Goal: Task Accomplishment & Management: Manage account settings

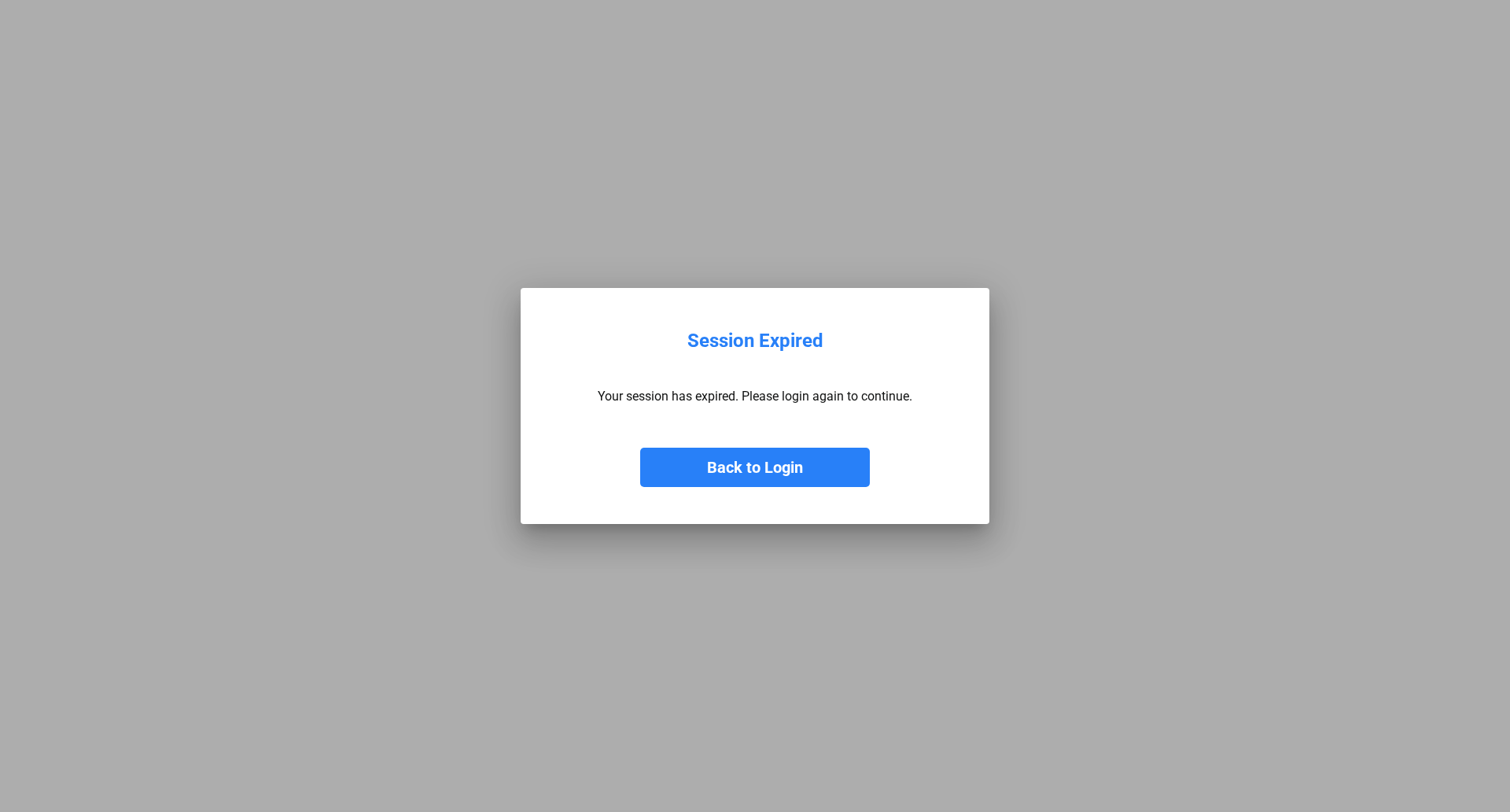
click at [742, 473] on button "Back to Login" at bounding box center [754, 467] width 229 height 40
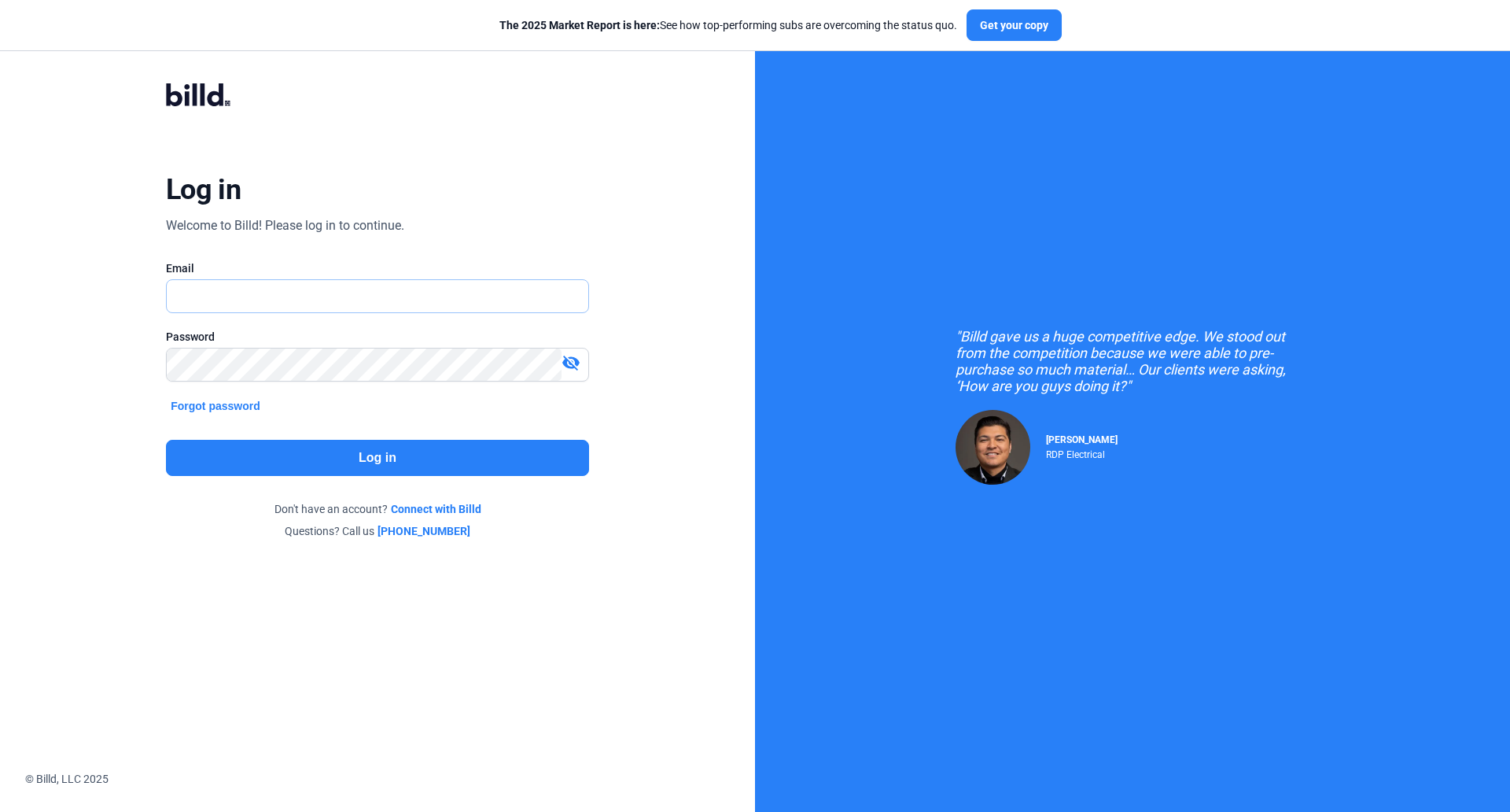
type input "[EMAIL_ADDRESS][DOMAIN_NAME]"
click at [372, 455] on button "Log in" at bounding box center [378, 458] width 424 height 36
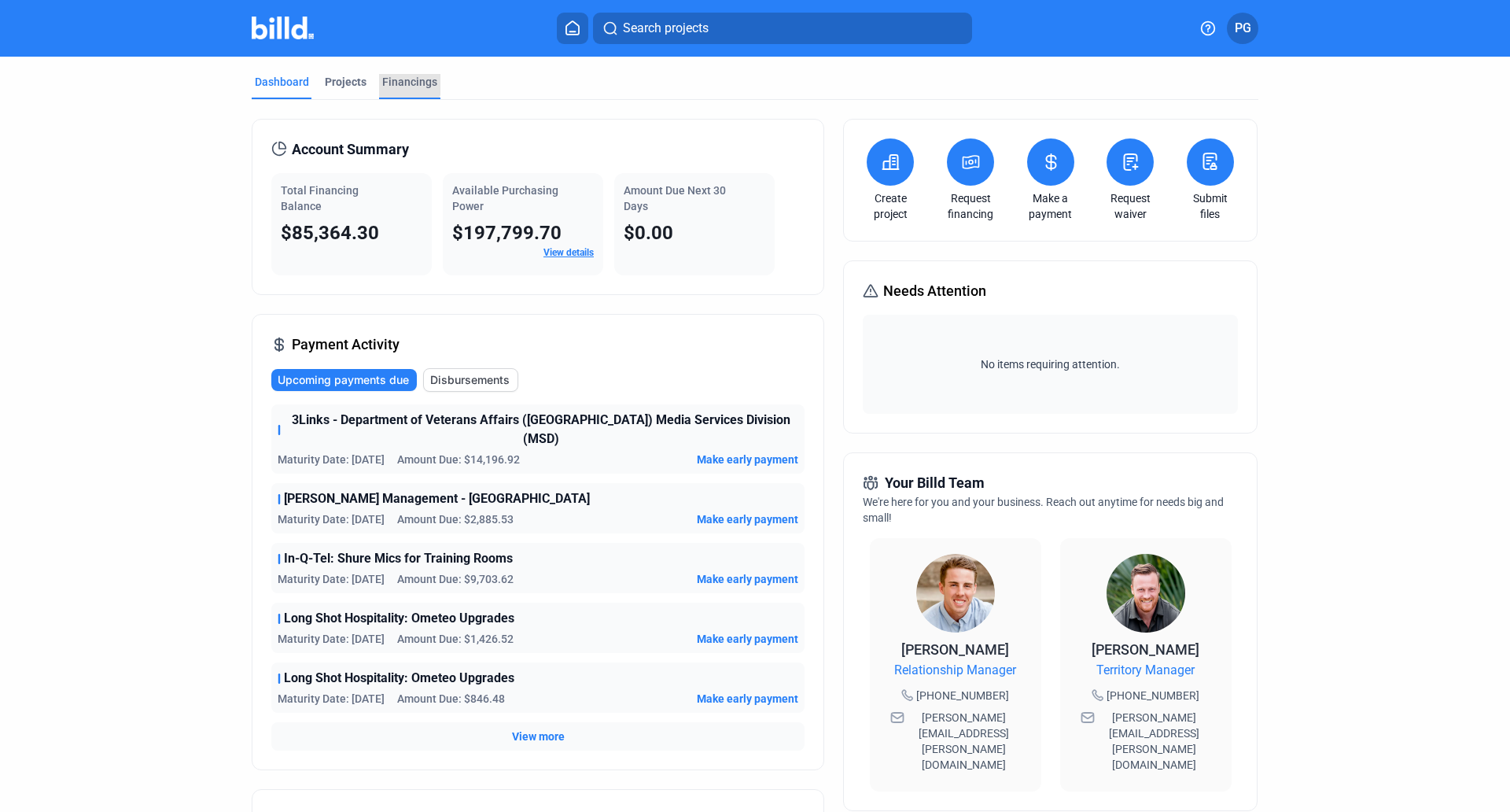
click at [393, 84] on div "Financings" at bounding box center [410, 81] width 55 height 16
